Goal: Obtain resource: Download file/media

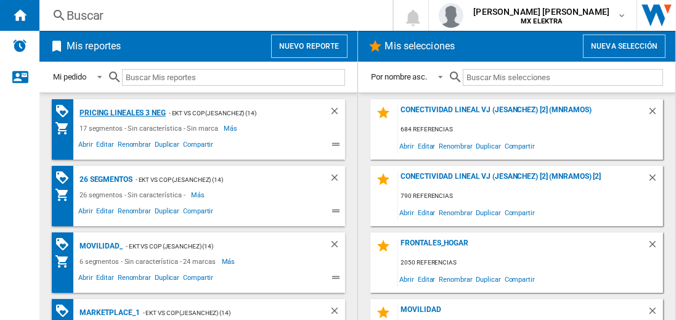
click at [122, 112] on div "Pricing lineales 3 neg" at bounding box center [120, 112] width 89 height 15
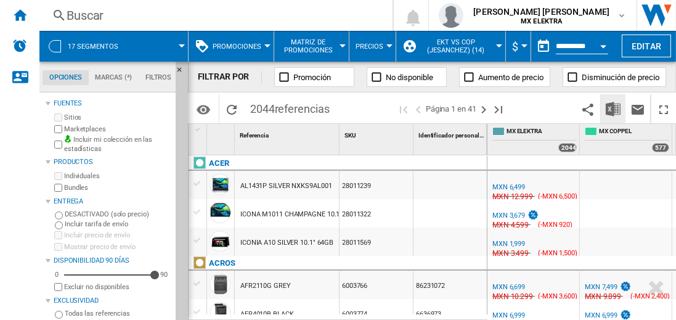
click at [613, 108] on img "Descargar en Excel" at bounding box center [612, 109] width 15 height 15
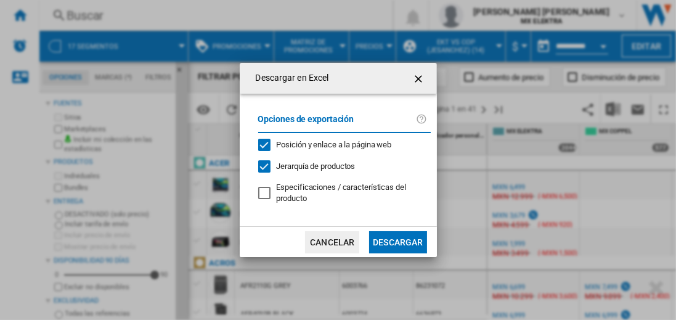
click at [397, 240] on button "Descargar" at bounding box center [397, 242] width 57 height 22
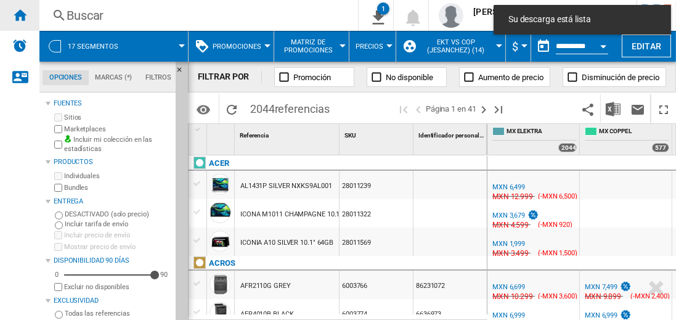
click at [20, 15] on ng-md-icon "Inicio" at bounding box center [19, 14] width 15 height 15
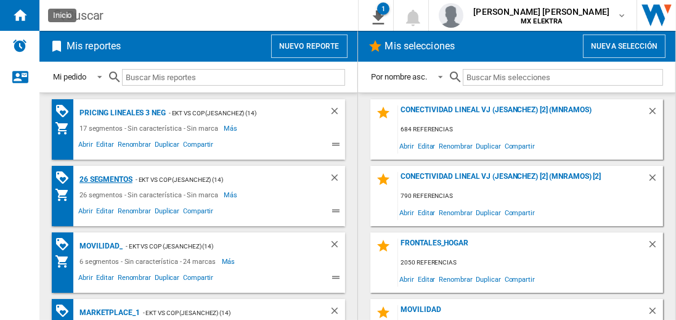
click at [107, 178] on div "26 segmentos" at bounding box center [104, 179] width 56 height 15
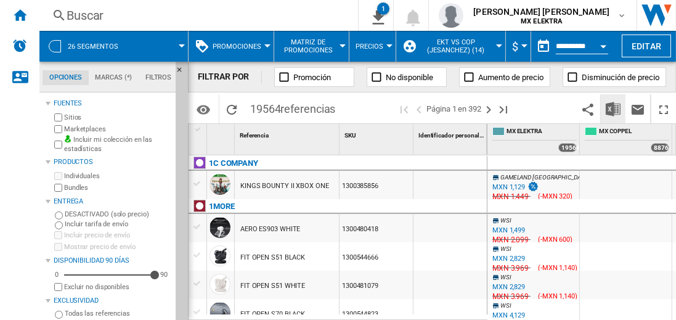
click at [613, 108] on img "Descargar en Excel" at bounding box center [612, 109] width 15 height 15
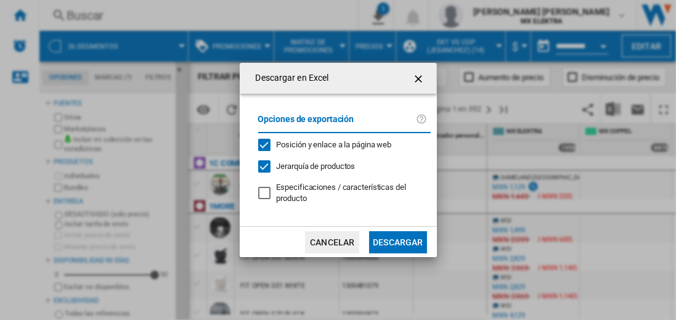
click at [397, 240] on button "Descargar" at bounding box center [397, 242] width 57 height 22
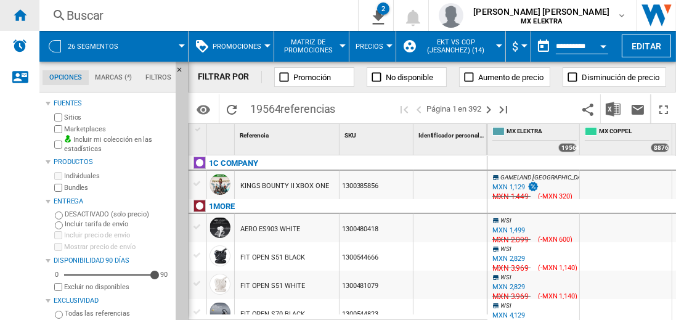
click at [20, 15] on ng-md-icon "Inicio" at bounding box center [19, 14] width 15 height 15
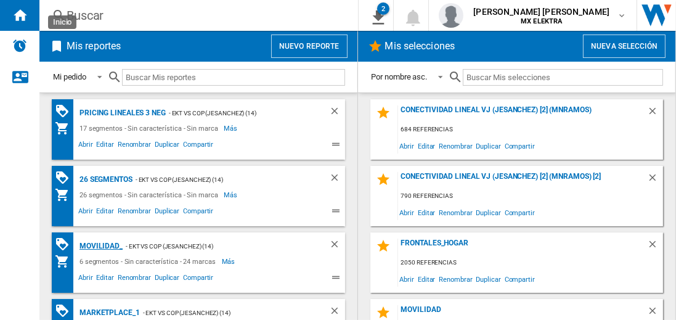
click at [99, 245] on div "MOVILIDAD_" at bounding box center [99, 245] width 46 height 15
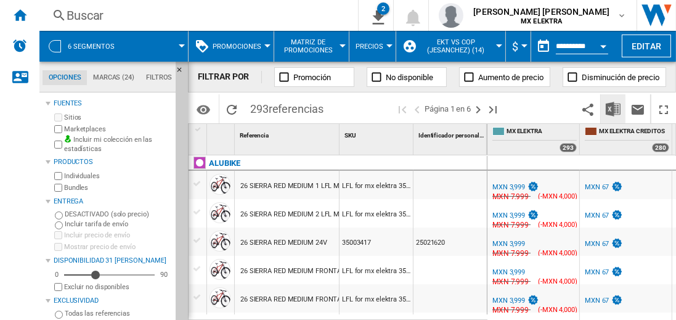
click at [613, 108] on img "Descargar en Excel" at bounding box center [612, 109] width 15 height 15
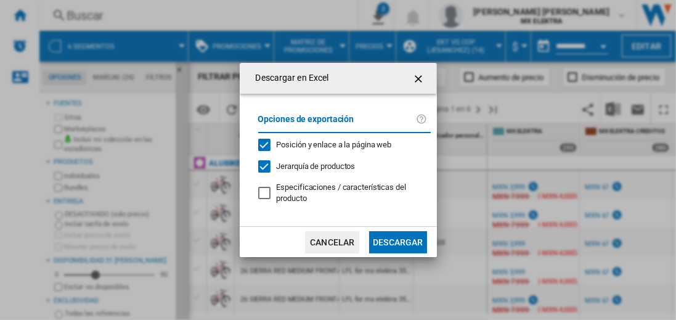
click at [397, 240] on button "Descargar" at bounding box center [397, 242] width 57 height 22
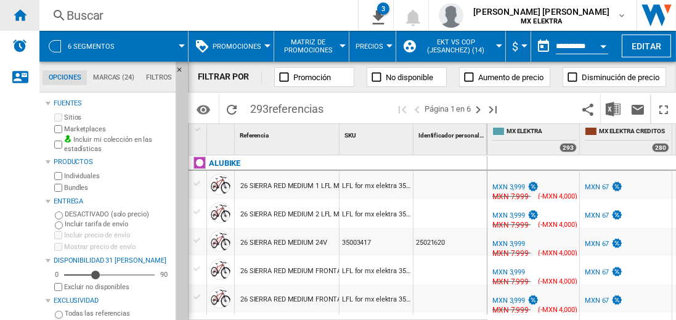
click at [20, 15] on ng-md-icon "Inicio" at bounding box center [19, 14] width 15 height 15
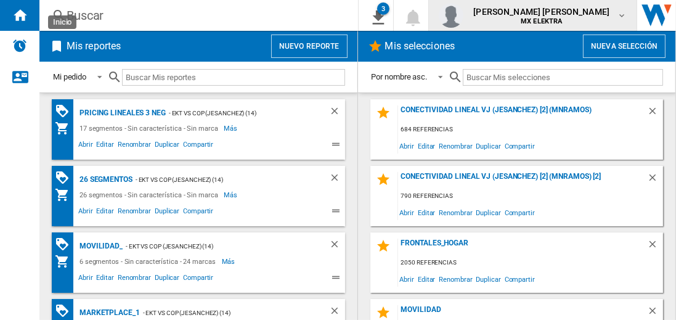
click at [553, 15] on span "[PERSON_NAME] [PERSON_NAME]" at bounding box center [541, 12] width 136 height 12
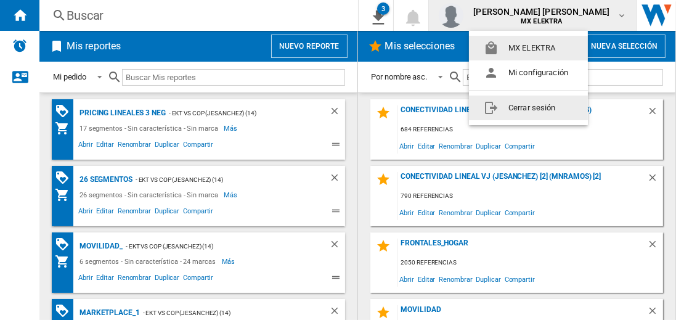
click at [528, 107] on button "Cerrar sesión" at bounding box center [528, 107] width 119 height 25
